Goal: Task Accomplishment & Management: Manage account settings

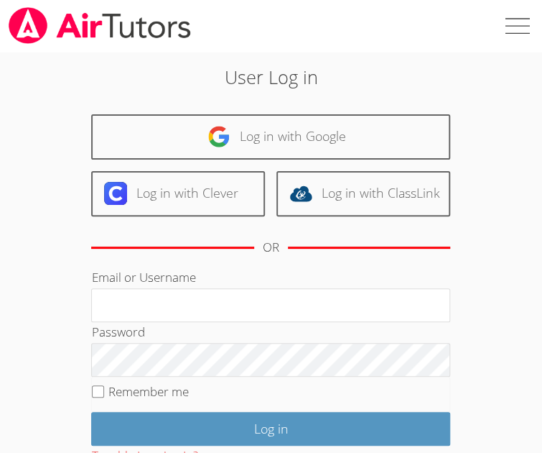
scroll to position [19, 0]
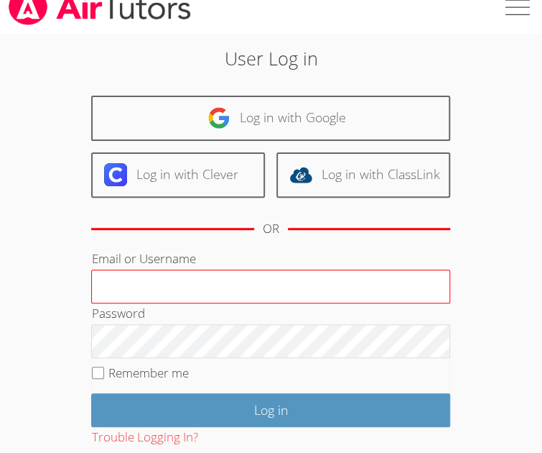
click at [134, 289] on input "Email or Username" at bounding box center [270, 286] width 359 height 34
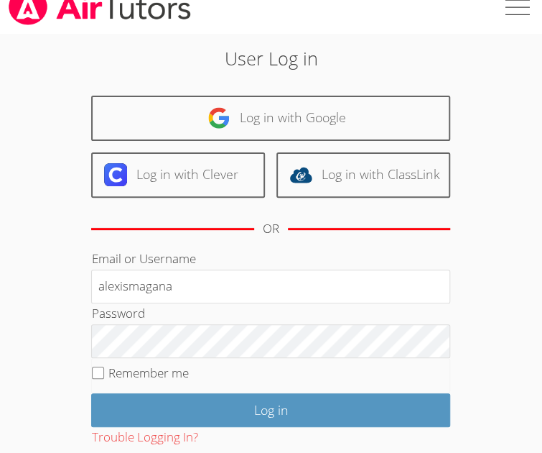
type input "alexismagana"
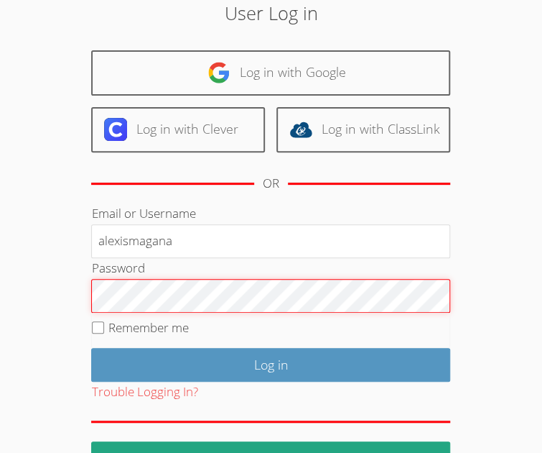
scroll to position [65, 0]
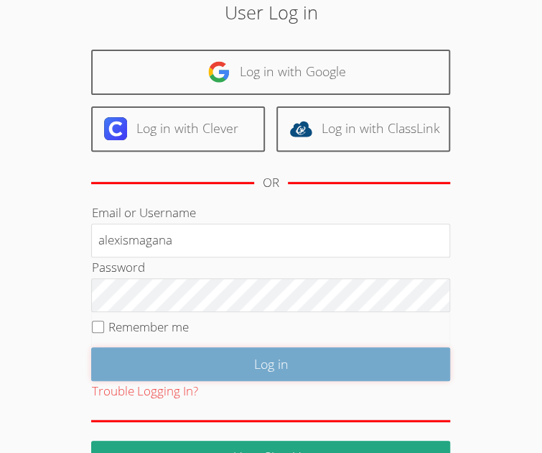
click at [224, 361] on input "Log in" at bounding box center [270, 364] width 359 height 34
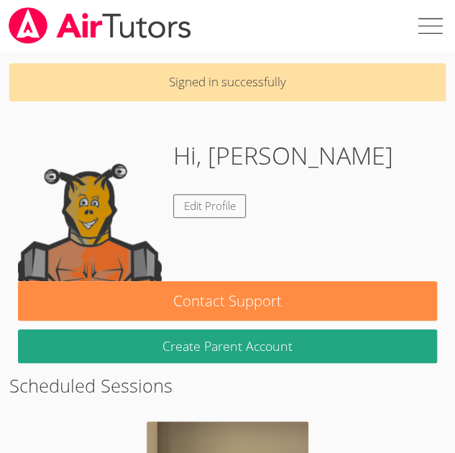
click at [427, 28] on label at bounding box center [429, 26] width 52 height 52
click at [427, 28] on input "checkbox" at bounding box center [429, 26] width 52 height 52
checkbox input "true"
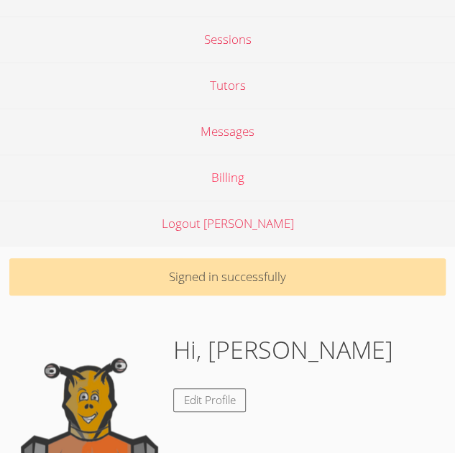
scroll to position [82, 0]
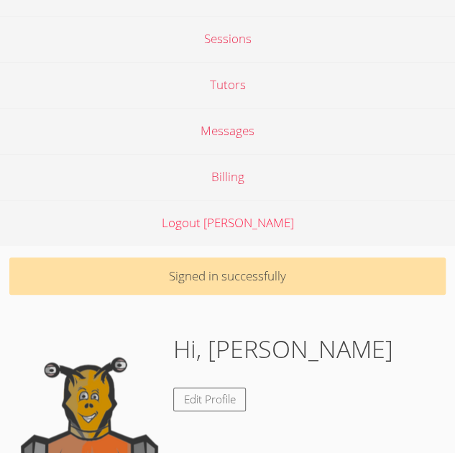
click at [230, 223] on link "Logout Alexis" at bounding box center [227, 223] width 455 height 46
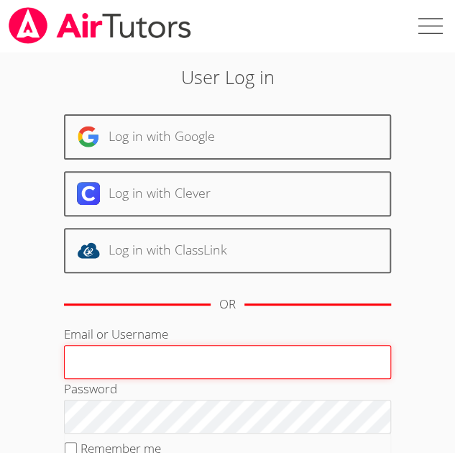
paste input "ailynreg"
type input "ailynreg"
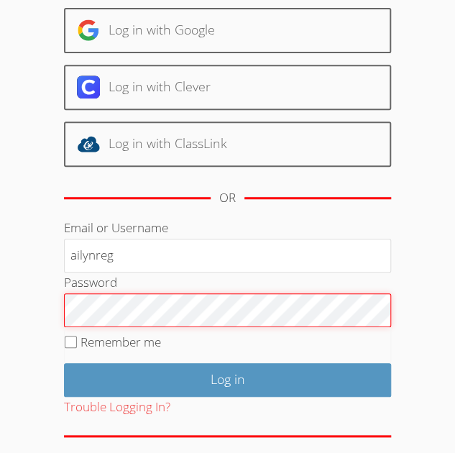
scroll to position [106, 0]
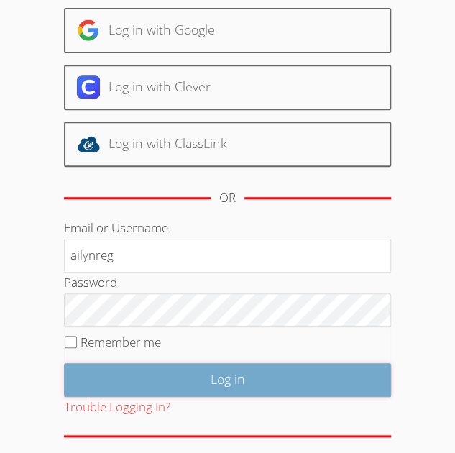
click at [172, 363] on input "Log in" at bounding box center [228, 380] width 328 height 34
